Goal: Transaction & Acquisition: Purchase product/service

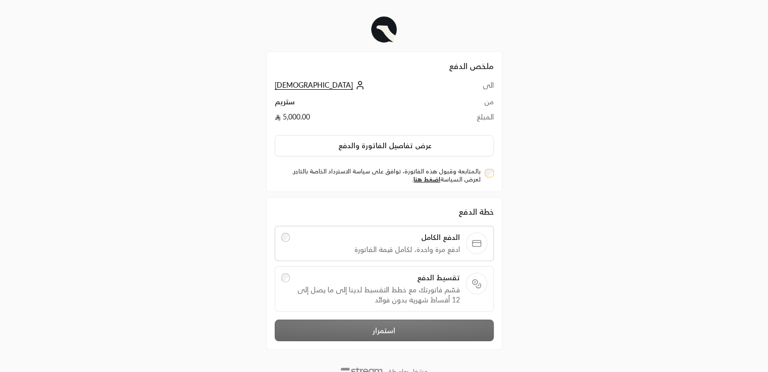
click at [451, 282] on div "تقسيط الدفع قسّم فاتورتك مع خطط التقسيط لدينا إلى ما يصل إلى 12 أقساط شهرية بدو…" at bounding box center [378, 289] width 164 height 32
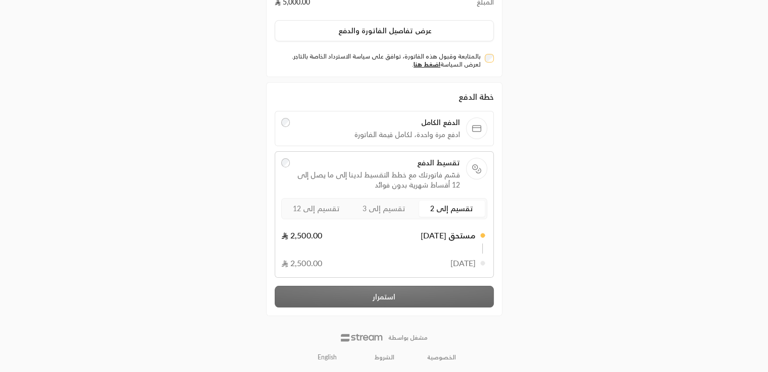
click at [316, 207] on span "تقسيم إلى 12" at bounding box center [316, 208] width 47 height 9
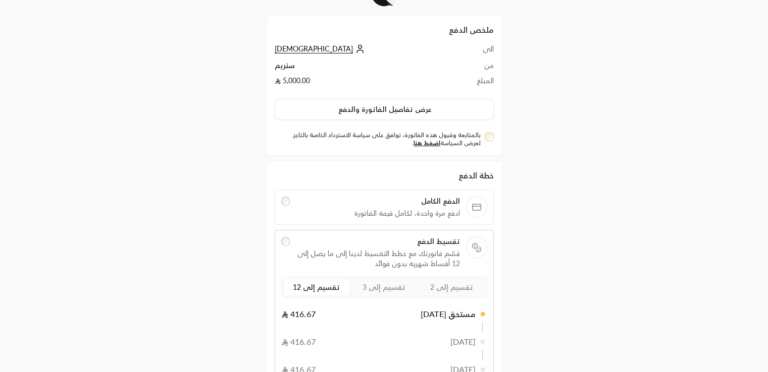
scroll to position [393, 0]
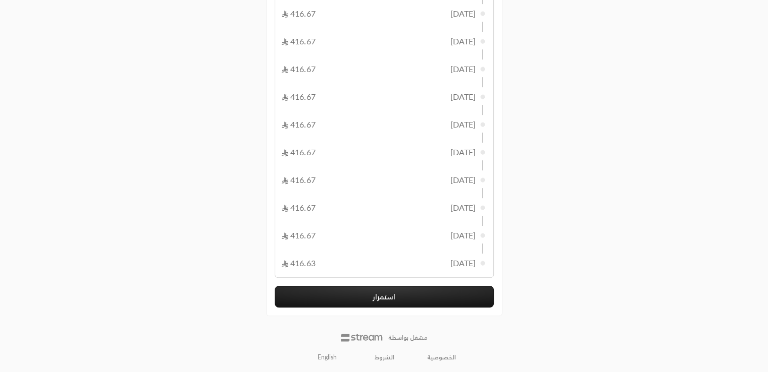
click at [404, 286] on button "استمرار" at bounding box center [384, 297] width 219 height 22
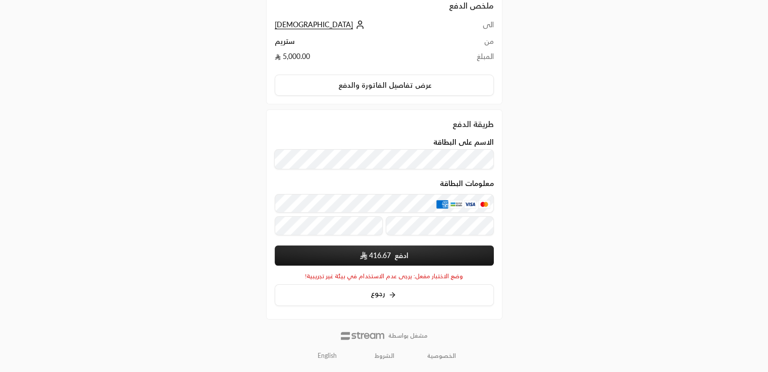
scroll to position [121, 0]
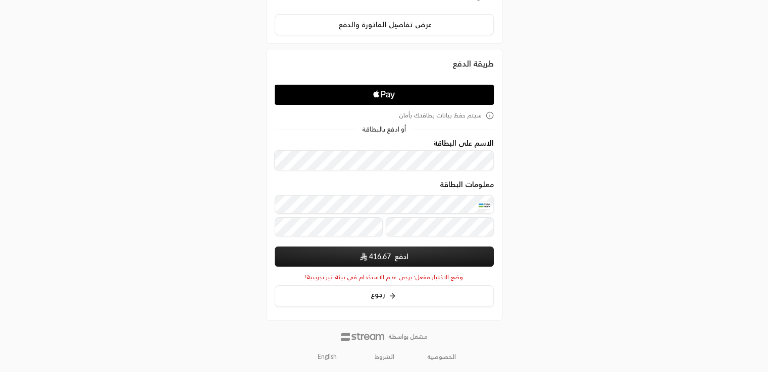
click at [370, 261] on span "416.67" at bounding box center [380, 257] width 22 height 10
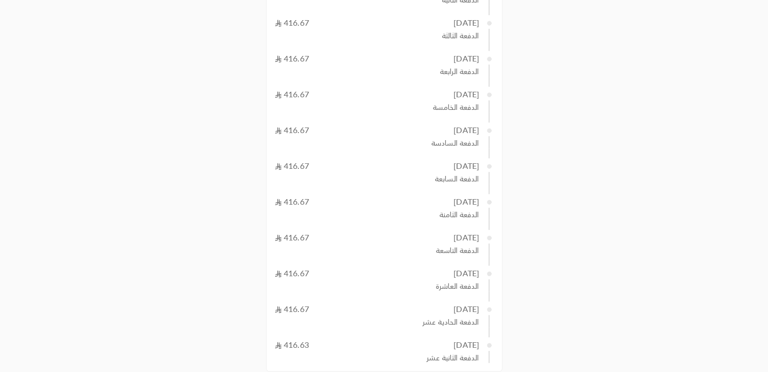
scroll to position [454, 0]
drag, startPoint x: 775, startPoint y: 106, endPoint x: 775, endPoint y: 336, distance: 229.6
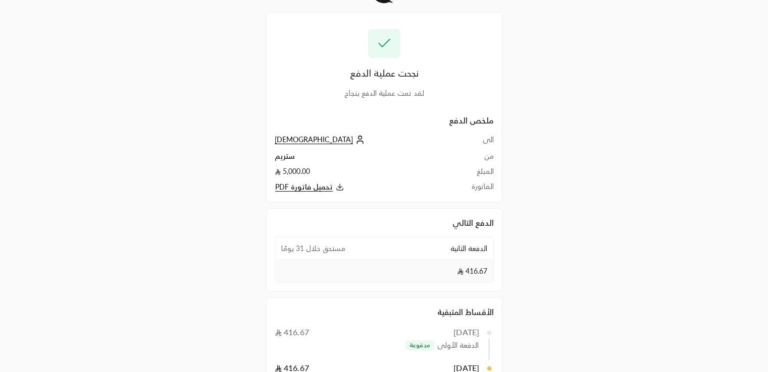
scroll to position [0, 0]
